Goal: Complete application form

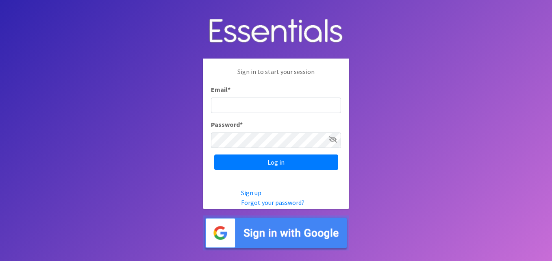
type input "[EMAIL_ADDRESS][DOMAIN_NAME]"
click at [252, 110] on input "[EMAIL_ADDRESS][DOMAIN_NAME]" at bounding box center [276, 105] width 130 height 15
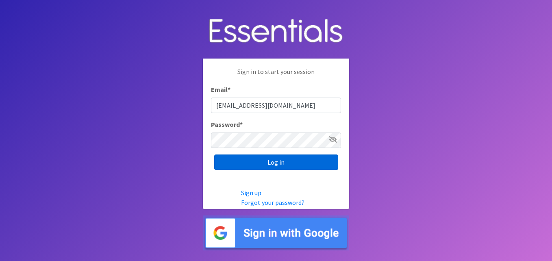
click at [221, 163] on input "Log in" at bounding box center [276, 161] width 124 height 15
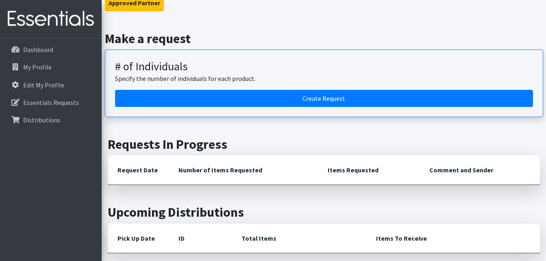
scroll to position [81, 0]
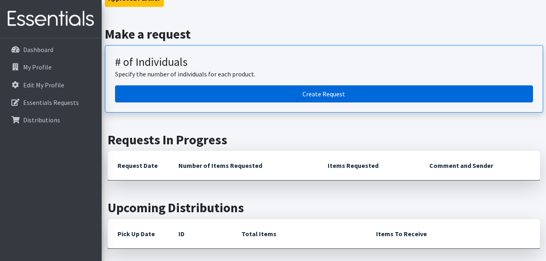
click at [333, 95] on link "Create Request" at bounding box center [324, 93] width 418 height 17
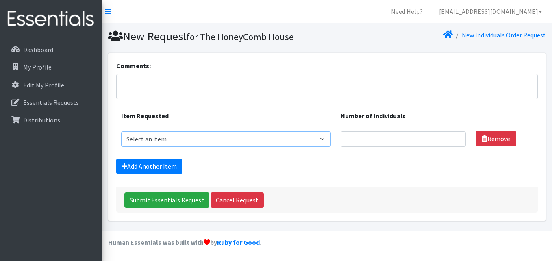
click at [327, 139] on select "Select an item # - Total number of kids being served with this order: Baby wipe…" at bounding box center [226, 138] width 210 height 15
select select "2661"
click at [121, 131] on select "Select an item # - Total number of kids being served with this order: Baby wipe…" at bounding box center [226, 138] width 210 height 15
click at [422, 136] on input "Number of Individuals" at bounding box center [403, 138] width 125 height 15
click at [455, 138] on input "1" at bounding box center [403, 138] width 125 height 15
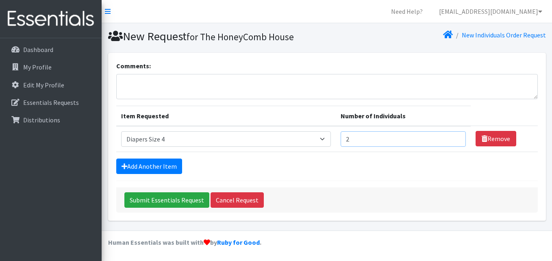
click at [455, 138] on input "2" at bounding box center [403, 138] width 125 height 15
click at [455, 138] on input "3" at bounding box center [403, 138] width 125 height 15
type input "4"
click at [455, 138] on input "4" at bounding box center [403, 138] width 125 height 15
click at [158, 161] on link "Add Another Item" at bounding box center [149, 166] width 66 height 15
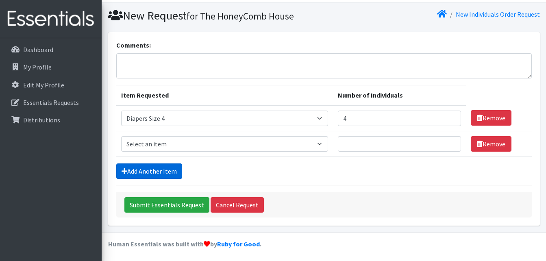
scroll to position [22, 0]
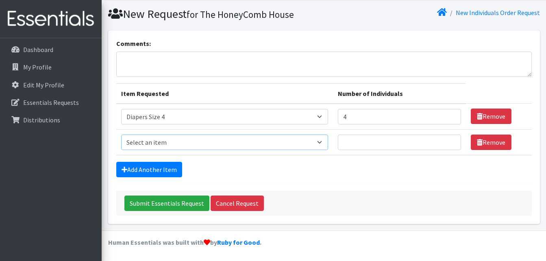
click at [322, 142] on select "Select an item # - Total number of kids being served with this order: Baby wipe…" at bounding box center [224, 142] width 207 height 15
select select "2665"
click at [121, 135] on select "Select an item # - Total number of kids being served with this order: Baby wipe…" at bounding box center [224, 142] width 207 height 15
click at [450, 141] on input "1" at bounding box center [399, 142] width 123 height 15
click at [449, 141] on input "2" at bounding box center [399, 142] width 123 height 15
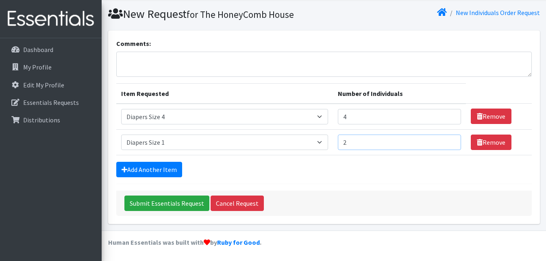
type input "3"
click at [449, 141] on input "3" at bounding box center [399, 142] width 123 height 15
click at [158, 165] on link "Add Another Item" at bounding box center [149, 169] width 66 height 15
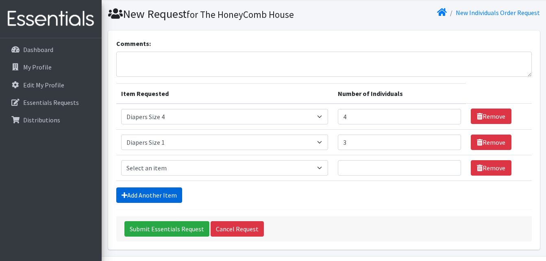
scroll to position [48, 0]
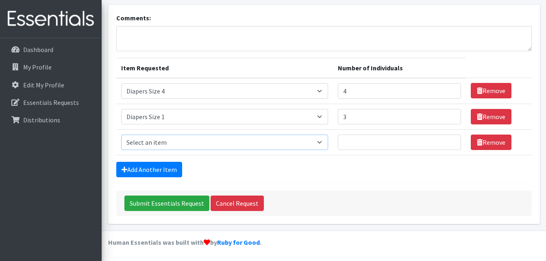
click at [323, 142] on select "Select an item # - Total number of kids being served with this order: Baby wipe…" at bounding box center [224, 142] width 207 height 15
select select "2674"
click at [121, 135] on select "Select an item # - Total number of kids being served with this order: Baby wipe…" at bounding box center [224, 142] width 207 height 15
click at [449, 140] on input "1" at bounding box center [399, 142] width 123 height 15
click at [449, 140] on input "2" at bounding box center [399, 142] width 123 height 15
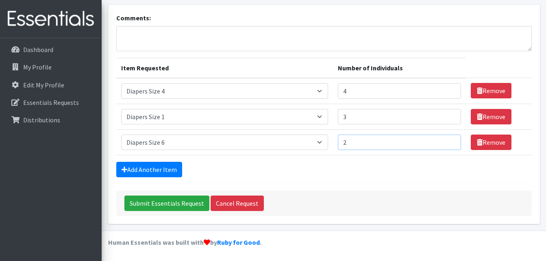
type input "3"
click at [449, 140] on input "3" at bounding box center [399, 142] width 123 height 15
click at [163, 167] on link "Add Another Item" at bounding box center [149, 169] width 66 height 15
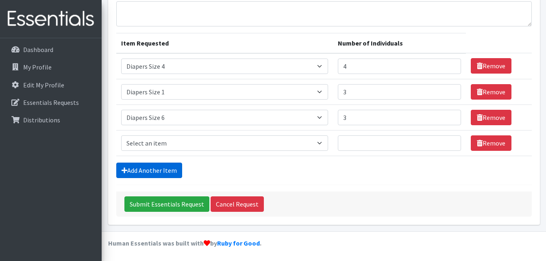
scroll to position [74, 0]
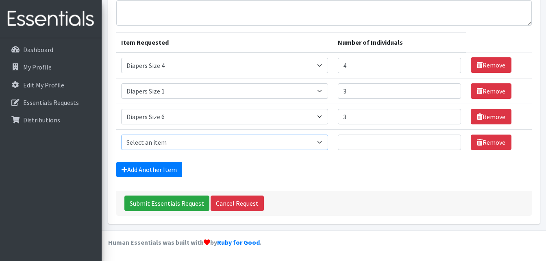
click at [328, 142] on select "Select an item # - Total number of kids being served with this order: Baby wipe…" at bounding box center [224, 142] width 207 height 15
click at [362, 152] on td "Number of Individuals" at bounding box center [399, 142] width 133 height 26
drag, startPoint x: 324, startPoint y: 142, endPoint x: 330, endPoint y: 141, distance: 6.2
click at [324, 142] on select "Select an item # - Total number of kids being served with this order: Baby wipe…" at bounding box center [224, 142] width 207 height 15
click at [398, 172] on div "Add Another Item" at bounding box center [323, 169] width 415 height 15
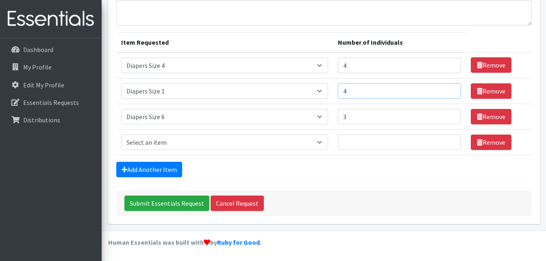
type input "4"
click at [450, 91] on input "4" at bounding box center [399, 90] width 123 height 15
click at [322, 140] on select "Select an item # - Total number of kids being served with this order: Baby wipe…" at bounding box center [224, 142] width 207 height 15
select select "2652"
click at [121, 135] on select "Select an item # - Total number of kids being served with this order: Baby wipe…" at bounding box center [224, 142] width 207 height 15
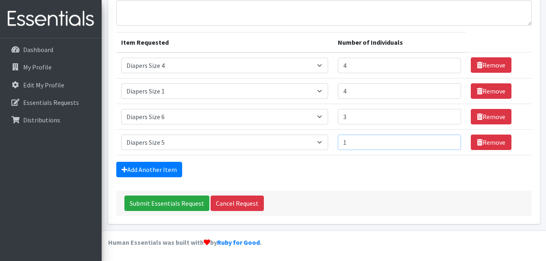
click at [448, 140] on input "1" at bounding box center [399, 142] width 123 height 15
click at [448, 140] on input "2" at bounding box center [399, 142] width 123 height 15
type input "3"
click at [448, 140] on input "3" at bounding box center [399, 142] width 123 height 15
click at [166, 168] on link "Add Another Item" at bounding box center [149, 169] width 66 height 15
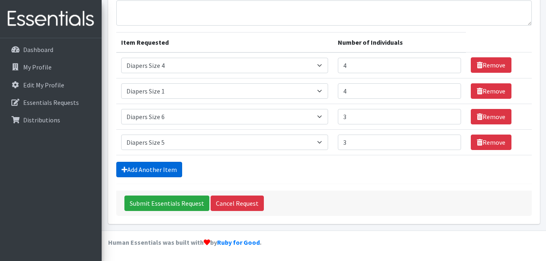
scroll to position [99, 0]
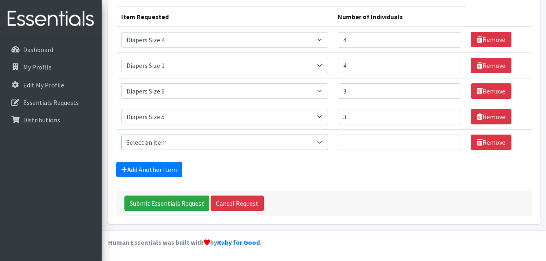
click at [326, 140] on select "Select an item # - Total number of kids being served with this order: Baby wipe…" at bounding box center [224, 142] width 207 height 15
click at [351, 191] on div "Submit Essentials Request Cancel Request" at bounding box center [323, 203] width 415 height 25
click at [478, 141] on icon at bounding box center [480, 142] width 6 height 7
click at [484, 142] on link "Remove" at bounding box center [491, 142] width 41 height 15
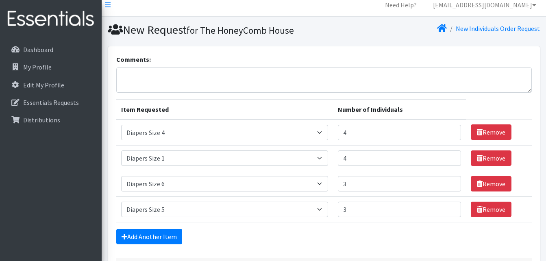
scroll to position [0, 0]
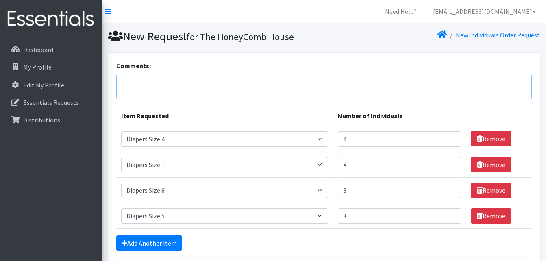
click at [165, 87] on textarea "Comments:" at bounding box center [323, 86] width 415 height 25
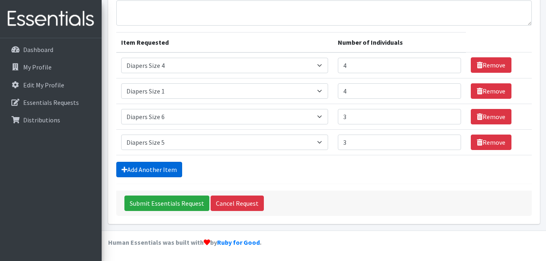
click at [147, 167] on link "Add Another Item" at bounding box center [149, 169] width 66 height 15
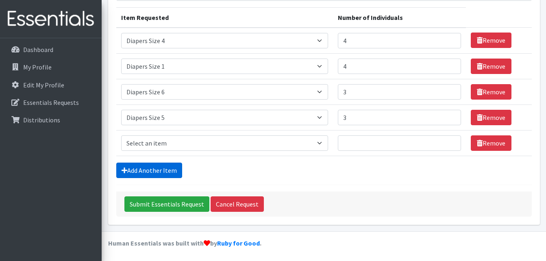
scroll to position [99, 0]
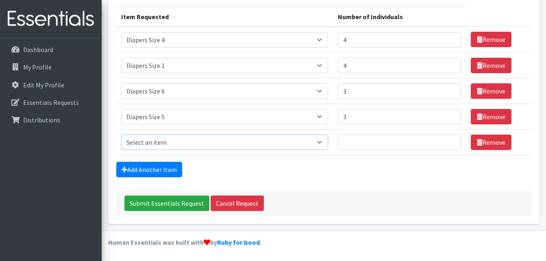
click at [322, 141] on select "Select an item # - Total number of kids being served with this order: Baby wipe…" at bounding box center [224, 142] width 207 height 15
click at [341, 162] on div "Add Another Item" at bounding box center [323, 169] width 415 height 15
click at [501, 144] on link "Remove" at bounding box center [491, 142] width 41 height 15
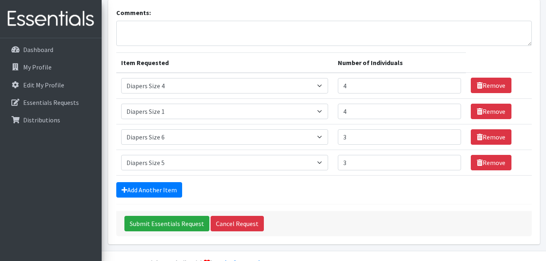
scroll to position [74, 0]
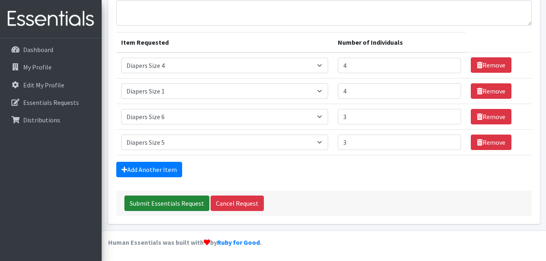
click at [160, 202] on input "Submit Essentials Request" at bounding box center [166, 203] width 85 height 15
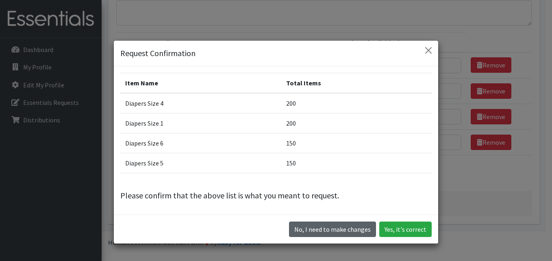
click at [339, 229] on button "No, I need to make changes" at bounding box center [332, 229] width 87 height 15
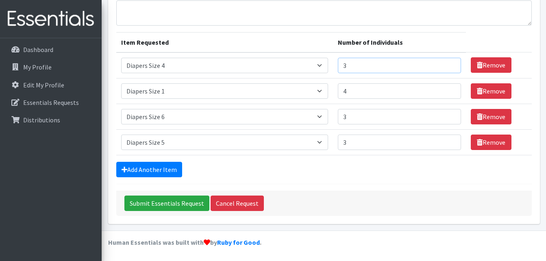
type input "3"
click at [450, 69] on input "3" at bounding box center [399, 65] width 123 height 15
type input "3"
click at [449, 94] on input "3" at bounding box center [399, 90] width 123 height 15
click at [178, 207] on input "Submit Essentials Request" at bounding box center [166, 203] width 85 height 15
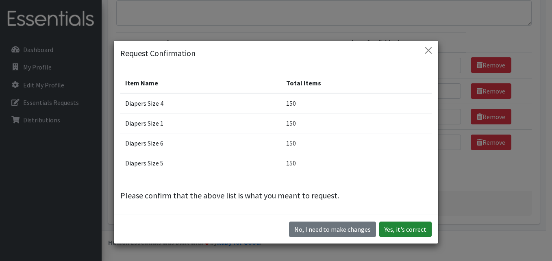
click at [416, 230] on button "Yes, it's correct" at bounding box center [405, 229] width 52 height 15
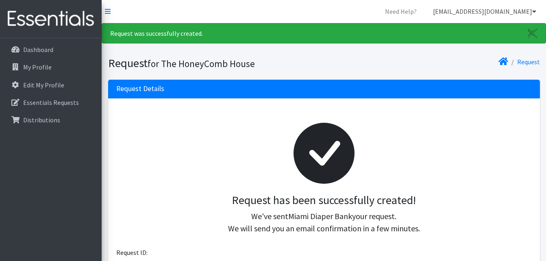
click at [531, 11] on link "[EMAIL_ADDRESS][DOMAIN_NAME]" at bounding box center [484, 11] width 116 height 16
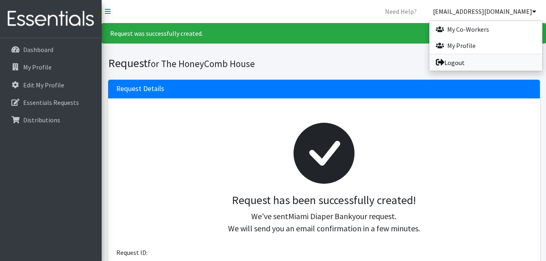
click at [451, 61] on link "Logout" at bounding box center [485, 62] width 113 height 16
